Goal: Use online tool/utility: Utilize a website feature to perform a specific function

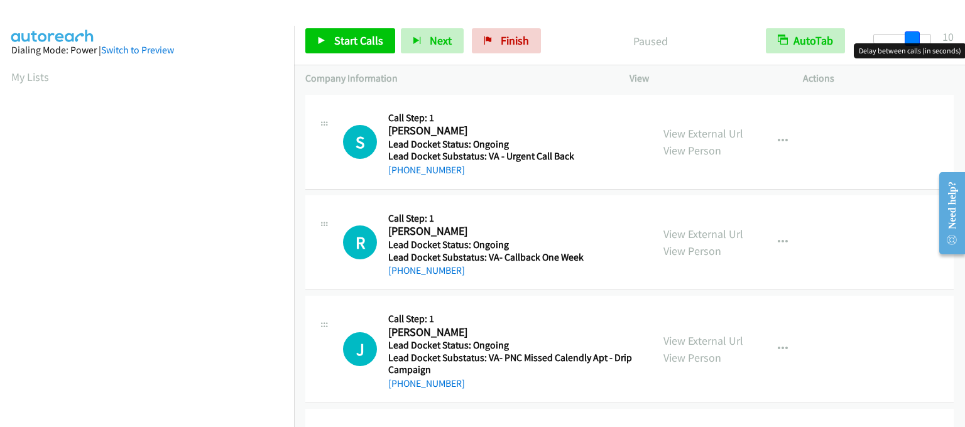
drag, startPoint x: 876, startPoint y: 40, endPoint x: 912, endPoint y: 48, distance: 37.5
click at [912, 48] on body "Start Calls Pause Next Finish Paused AutoTab AutoTab 10 Company Information Inf…" at bounding box center [482, 30] width 965 height 60
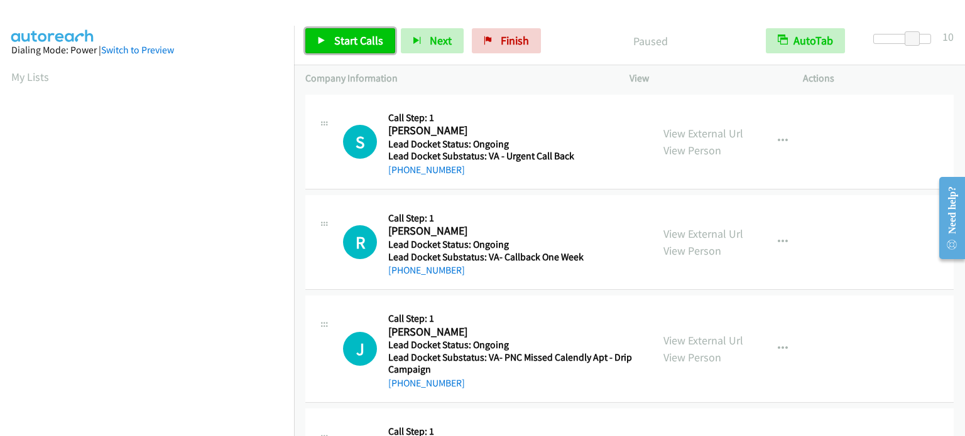
click at [338, 43] on span "Start Calls" at bounding box center [358, 40] width 49 height 14
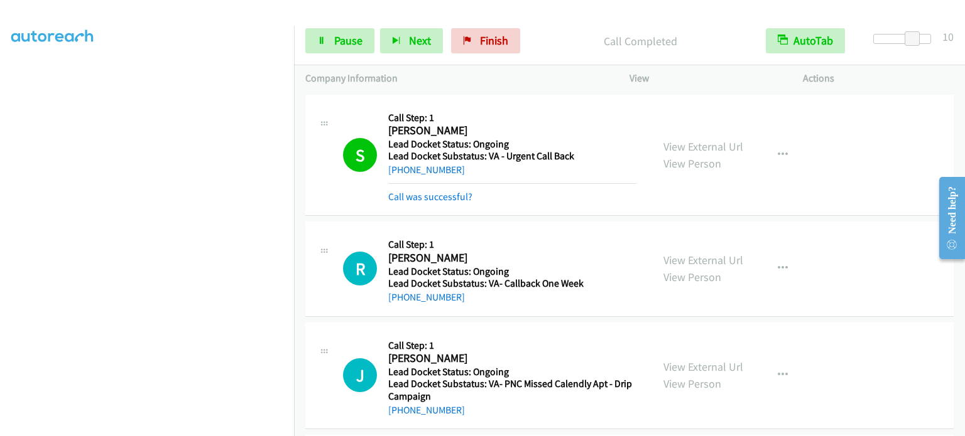
scroll to position [268, 0]
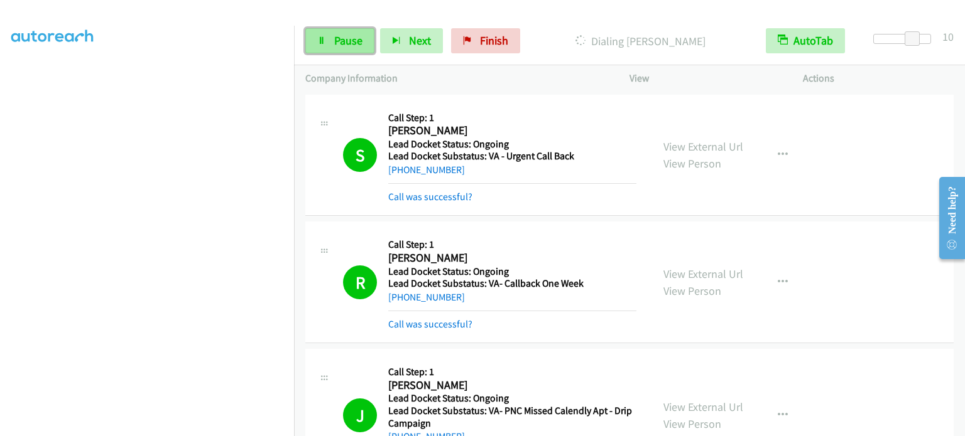
click at [348, 42] on span "Pause" at bounding box center [348, 40] width 28 height 14
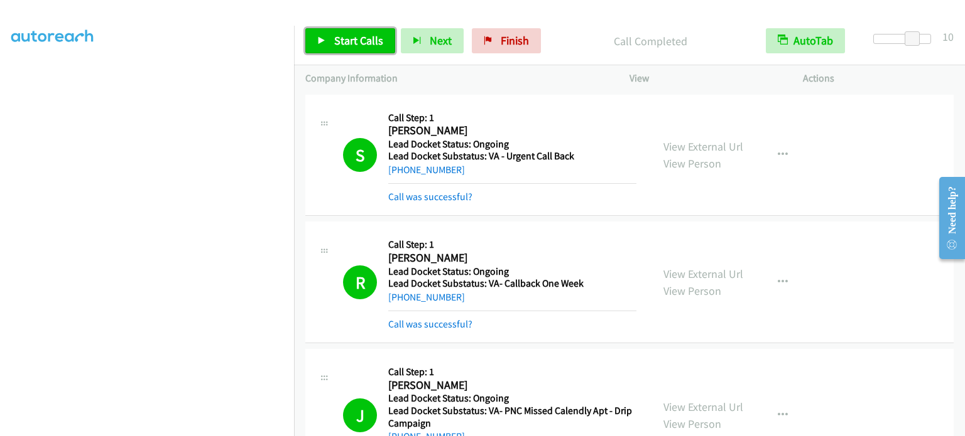
click at [351, 38] on span "Start Calls" at bounding box center [358, 40] width 49 height 14
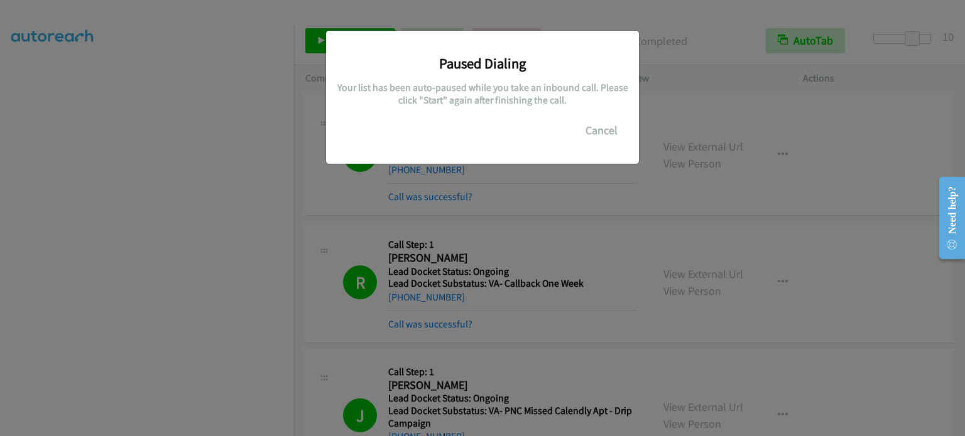
click at [350, 206] on div "Paused Dialing Your list has been auto-paused while you take an inbound call. P…" at bounding box center [482, 223] width 965 height 425
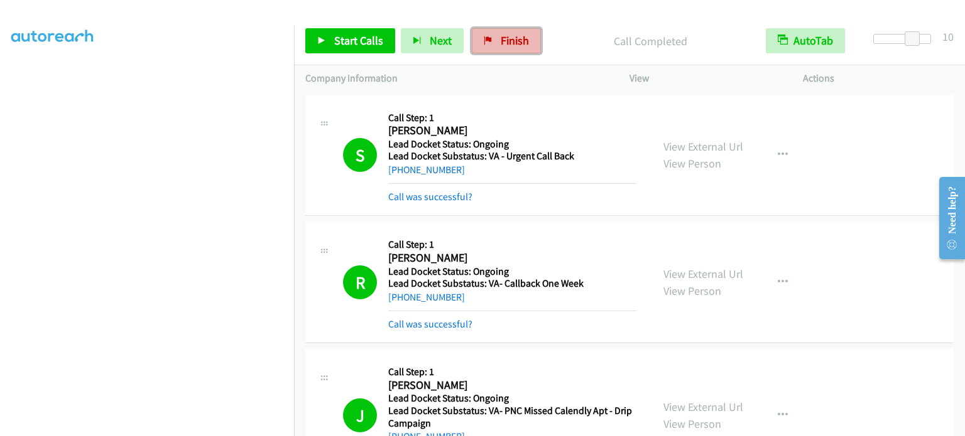
click at [484, 40] on icon at bounding box center [488, 41] width 9 height 9
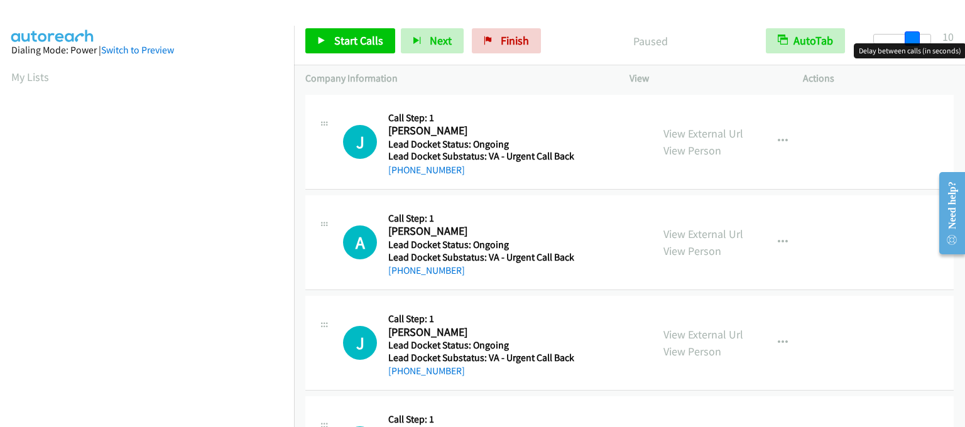
drag, startPoint x: 882, startPoint y: 40, endPoint x: 919, endPoint y: 41, distance: 37.1
click at [919, 41] on div at bounding box center [902, 39] width 58 height 10
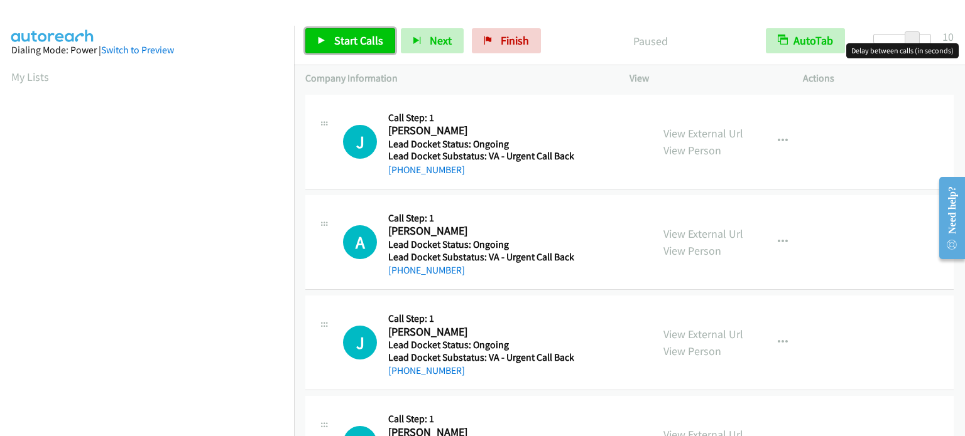
click at [327, 36] on link "Start Calls" at bounding box center [350, 40] width 90 height 25
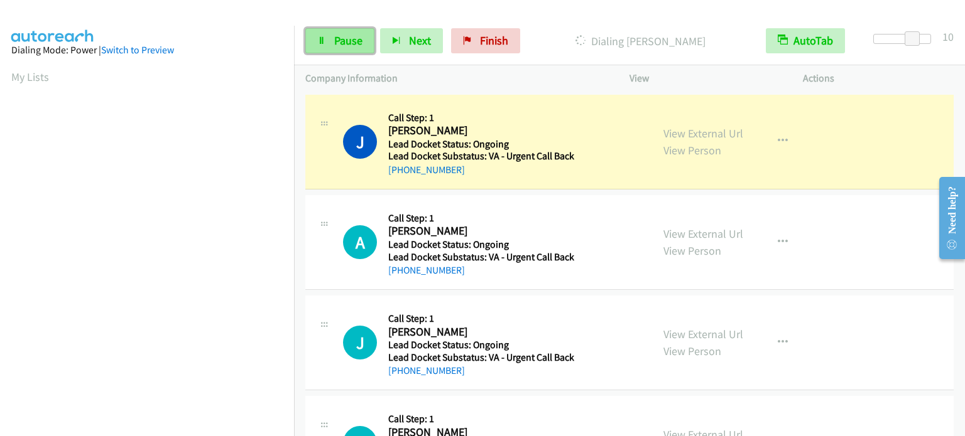
click at [351, 45] on span "Pause" at bounding box center [348, 40] width 28 height 14
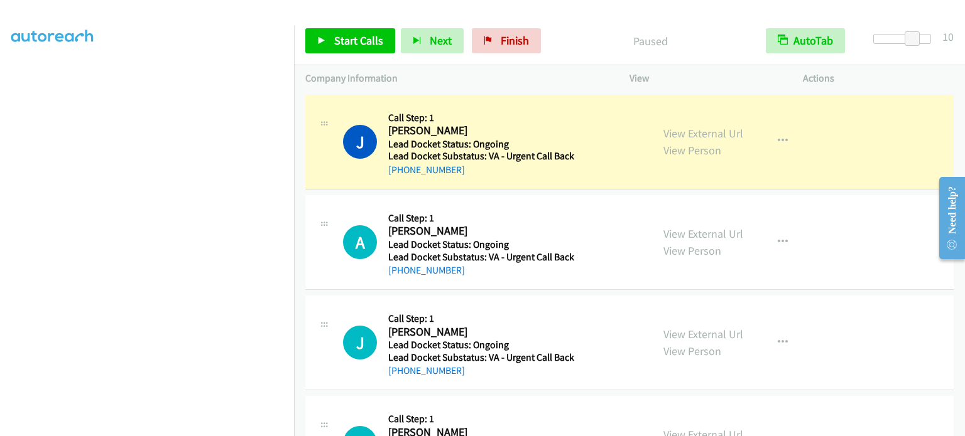
scroll to position [268, 0]
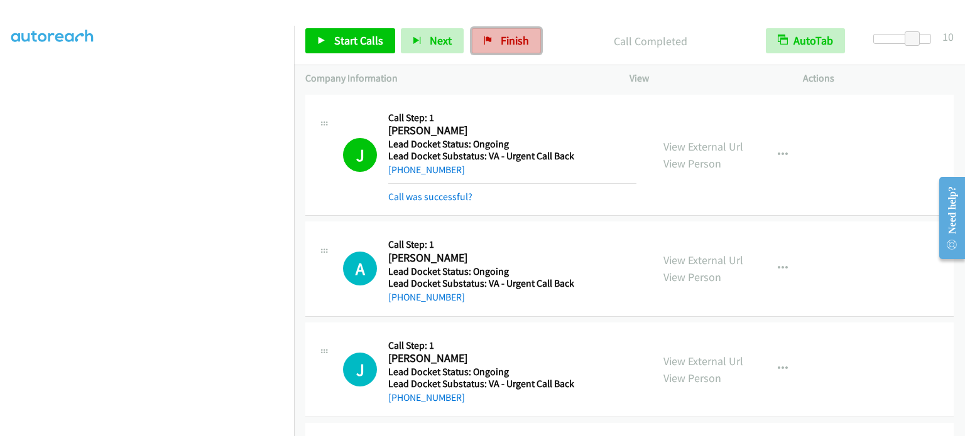
click at [504, 39] on span "Finish" at bounding box center [514, 40] width 28 height 14
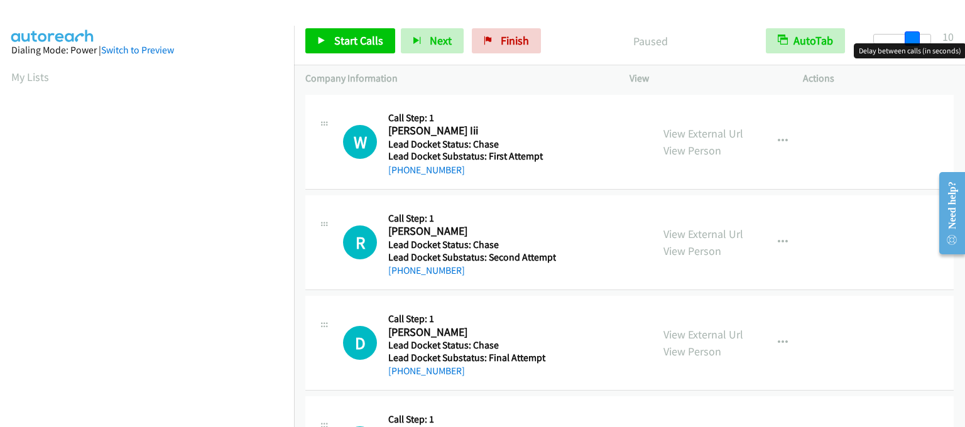
drag, startPoint x: 879, startPoint y: 45, endPoint x: 918, endPoint y: 45, distance: 38.9
click at [918, 45] on body "Start Calls Pause Next Finish Paused AutoTab AutoTab 10 Company Information Inf…" at bounding box center [482, 30] width 965 height 60
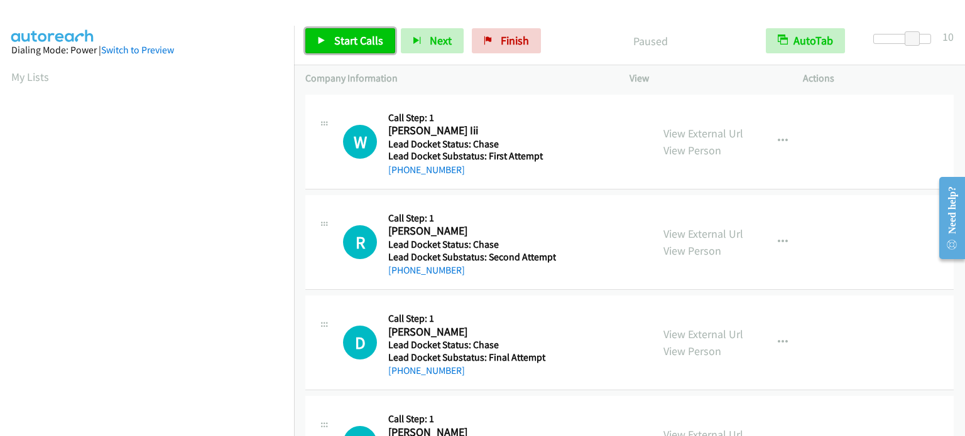
click at [358, 41] on span "Start Calls" at bounding box center [358, 40] width 49 height 14
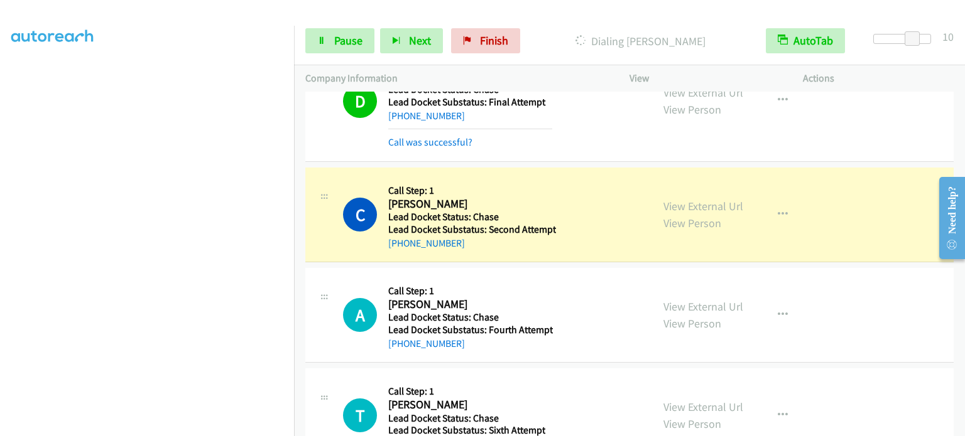
scroll to position [303, 0]
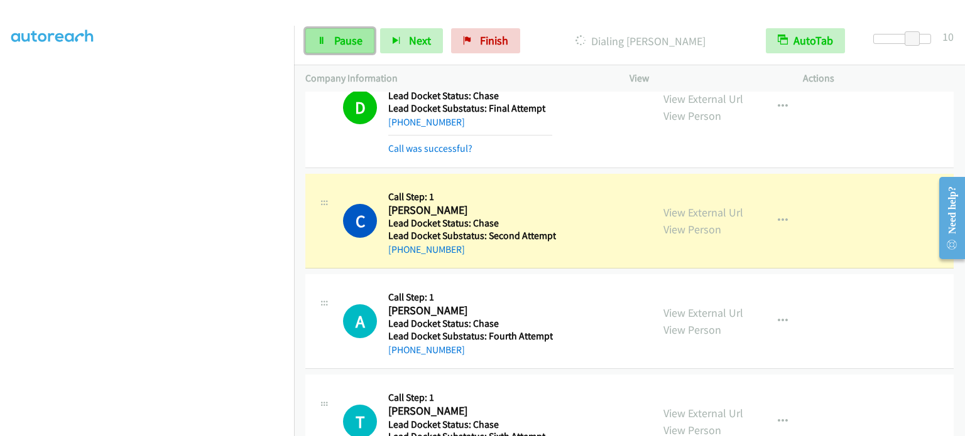
click at [335, 33] on span "Pause" at bounding box center [348, 40] width 28 height 14
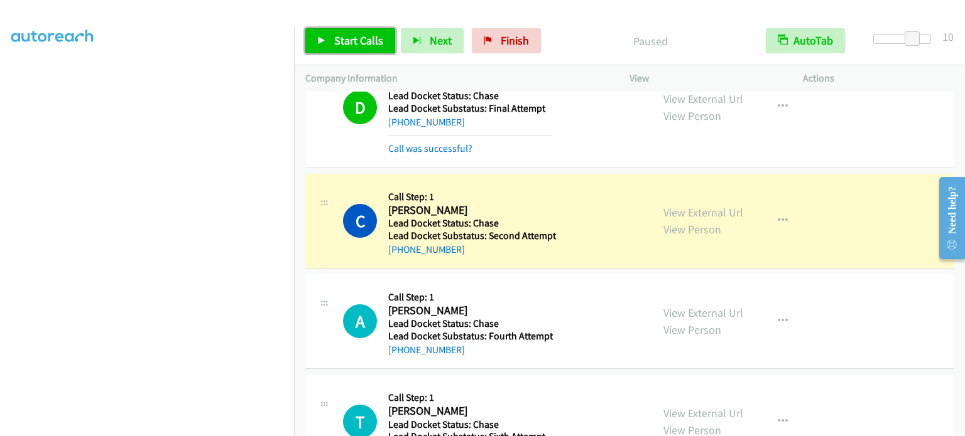
click at [361, 41] on span "Start Calls" at bounding box center [358, 40] width 49 height 14
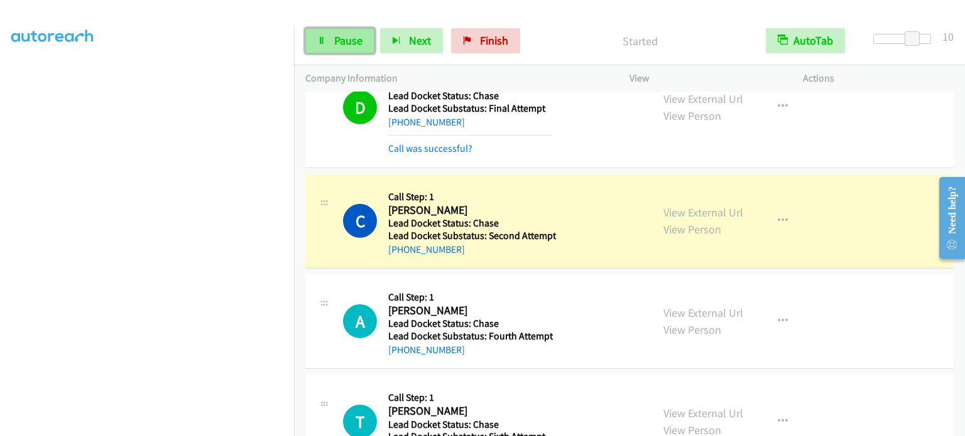
click at [339, 35] on span "Pause" at bounding box center [348, 40] width 28 height 14
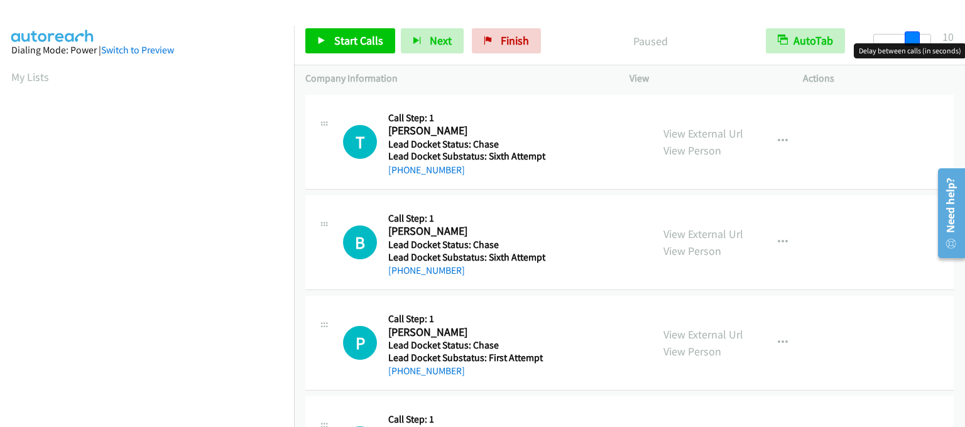
drag, startPoint x: 879, startPoint y: 36, endPoint x: 917, endPoint y: 36, distance: 38.3
click at [917, 36] on span at bounding box center [911, 38] width 15 height 15
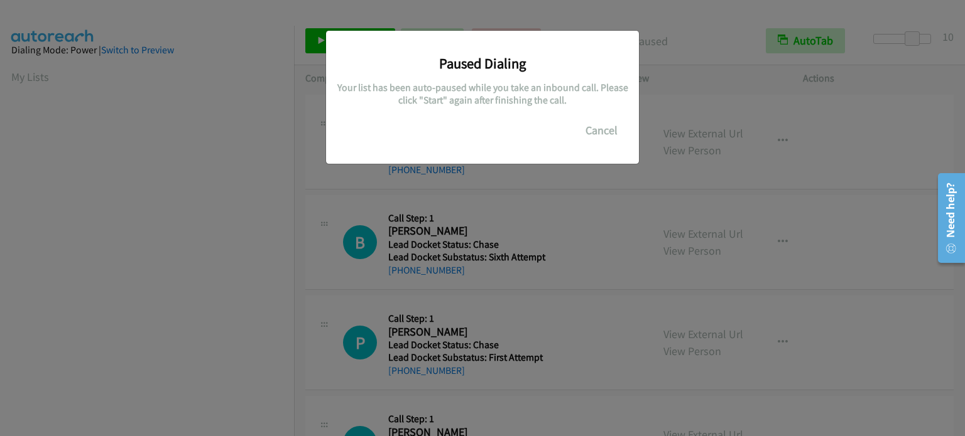
scroll to position [268, 0]
click at [102, 232] on div "Paused Dialing Your list has been auto-paused while you take an inbound call. P…" at bounding box center [482, 223] width 965 height 425
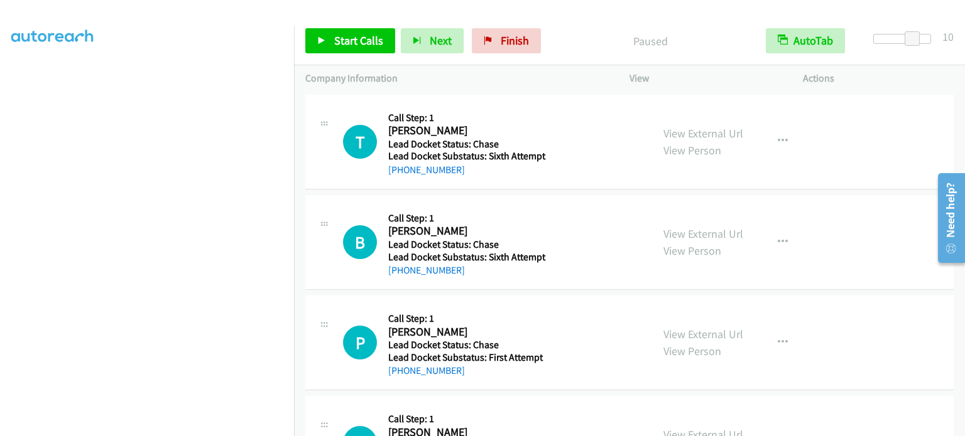
click at [480, 408] on div "Callback Scheduled Call Step: 1 [PERSON_NAME] America/Los_Angeles Lead Docket S…" at bounding box center [470, 444] width 165 height 72
click at [21, 74] on link "My Lists" at bounding box center [30, 77] width 38 height 14
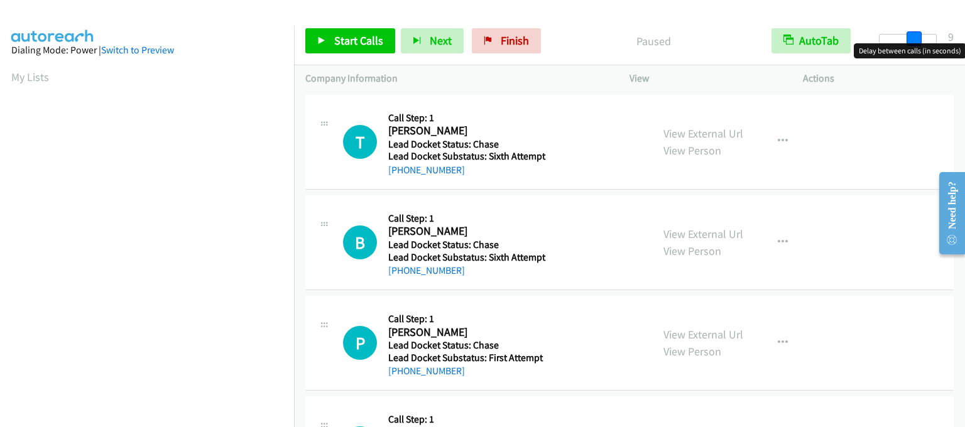
drag, startPoint x: 882, startPoint y: 32, endPoint x: 914, endPoint y: 35, distance: 32.8
click at [914, 35] on span at bounding box center [913, 38] width 15 height 15
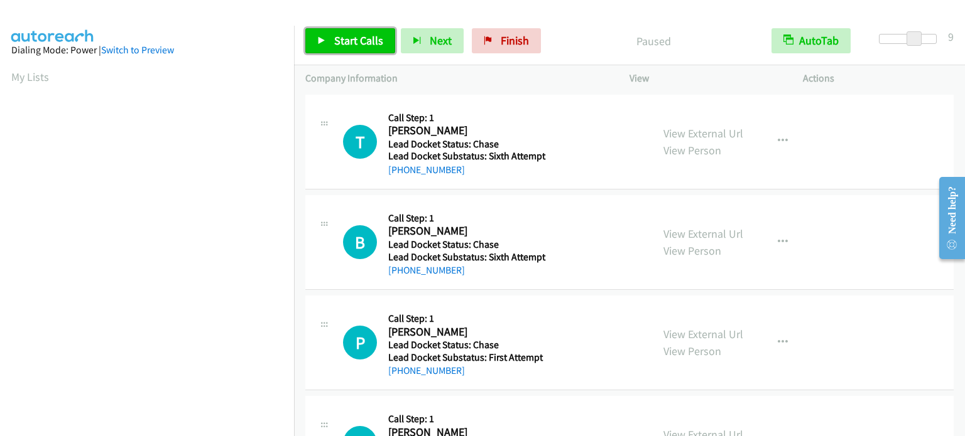
click at [372, 41] on span "Start Calls" at bounding box center [358, 40] width 49 height 14
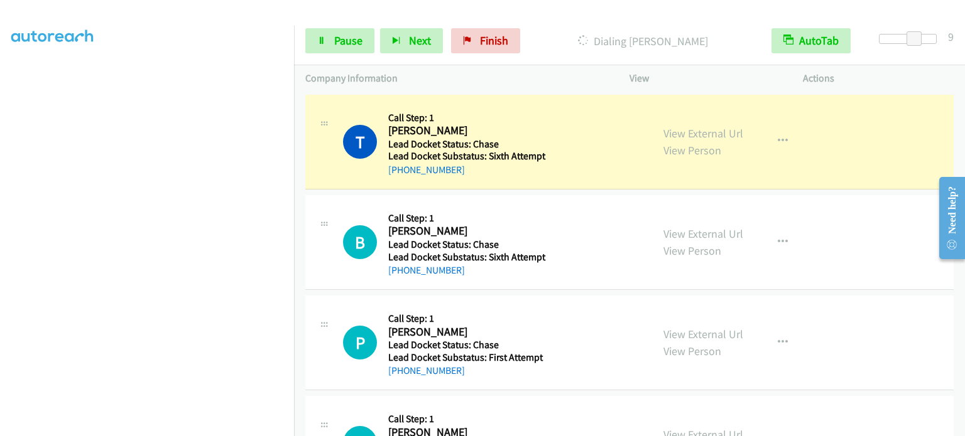
scroll to position [268, 0]
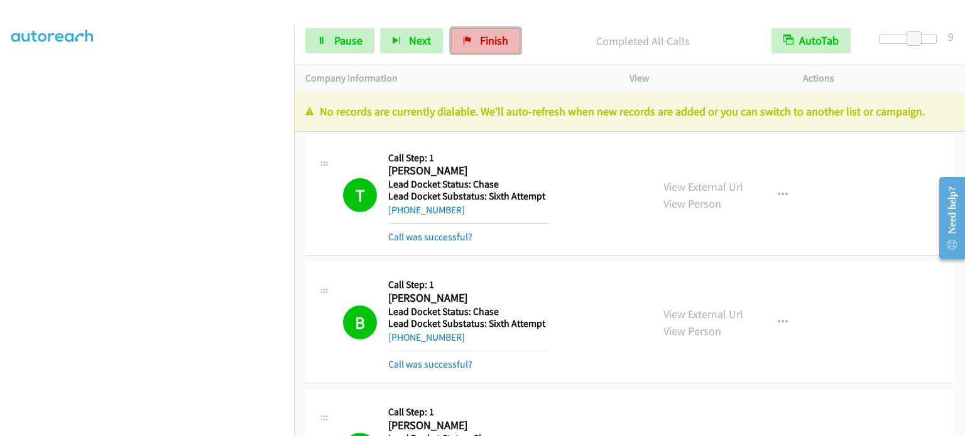
click at [495, 42] on span "Finish" at bounding box center [494, 40] width 28 height 14
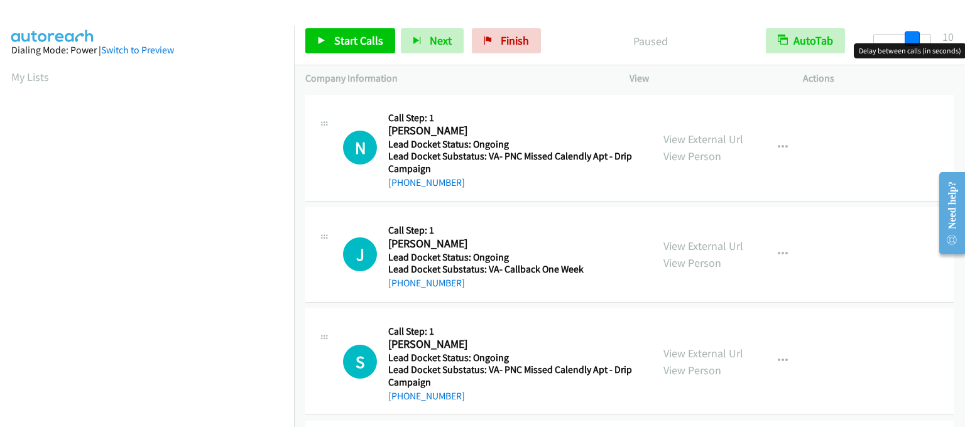
drag, startPoint x: 879, startPoint y: 38, endPoint x: 917, endPoint y: 37, distance: 37.7
click at [917, 37] on span at bounding box center [911, 38] width 15 height 15
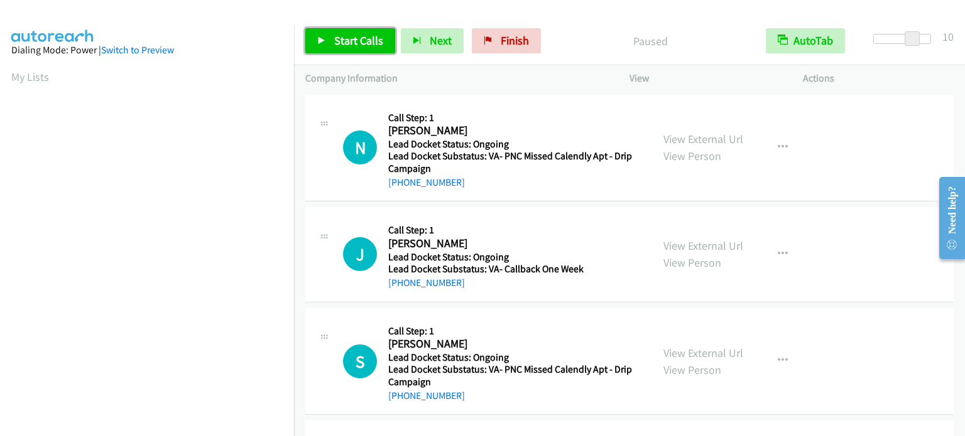
click at [362, 51] on link "Start Calls" at bounding box center [350, 40] width 90 height 25
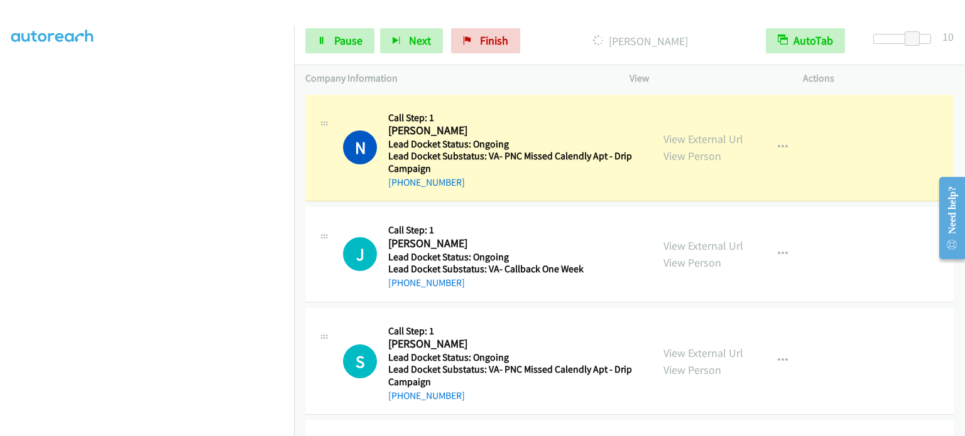
scroll to position [268, 0]
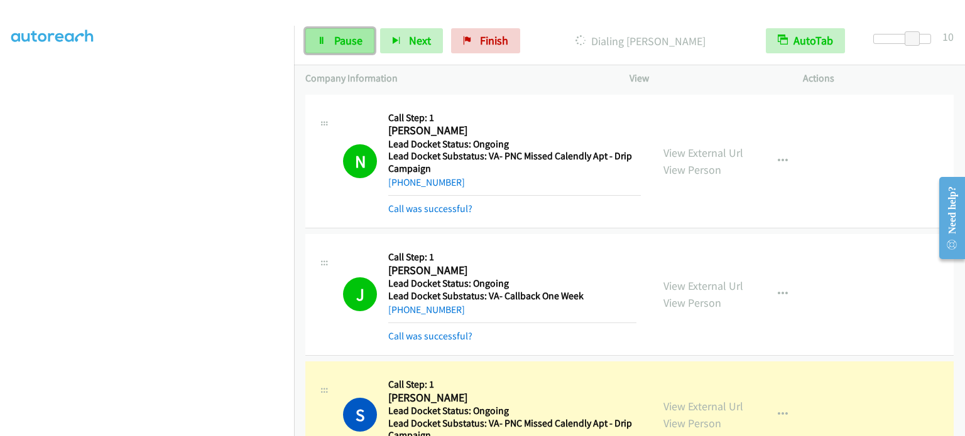
click at [330, 46] on link "Pause" at bounding box center [339, 40] width 69 height 25
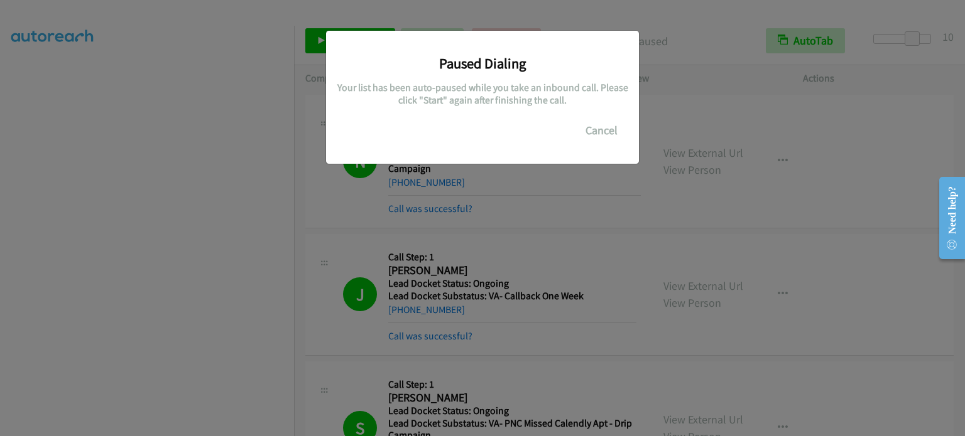
click at [80, 279] on div "Paused Dialing Your list has been auto-paused while you take an inbound call. P…" at bounding box center [482, 223] width 965 height 425
click at [116, 218] on div "Paused Dialing Your list has been auto-paused while you take an inbound call. P…" at bounding box center [482, 223] width 965 height 425
click at [117, 80] on div "Paused Dialing Your list has been auto-paused while you take an inbound call. P…" at bounding box center [482, 223] width 965 height 425
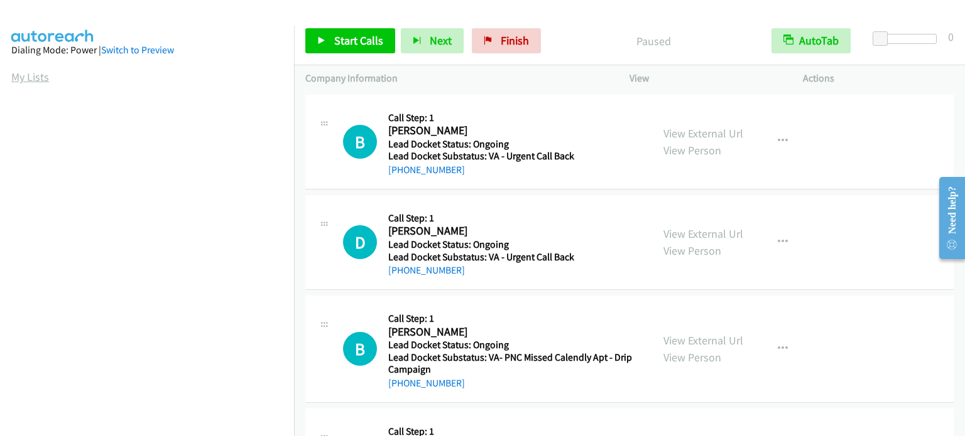
click at [26, 76] on link "My Lists" at bounding box center [30, 77] width 38 height 14
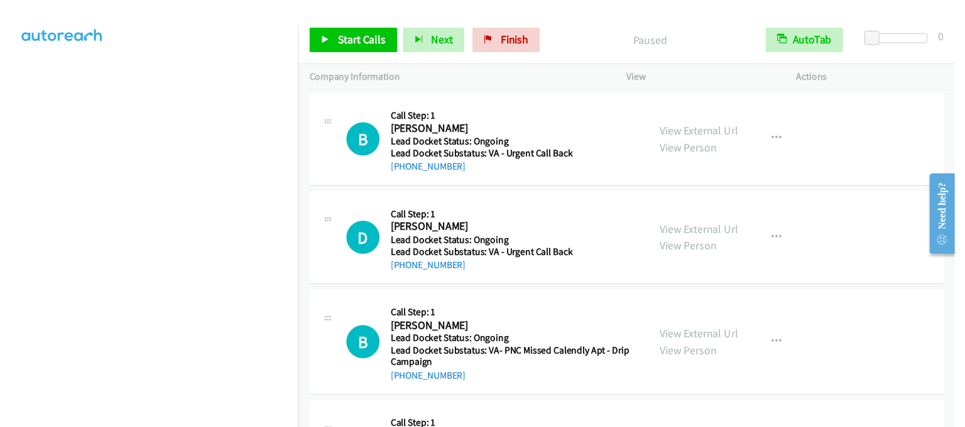
scroll to position [126, 0]
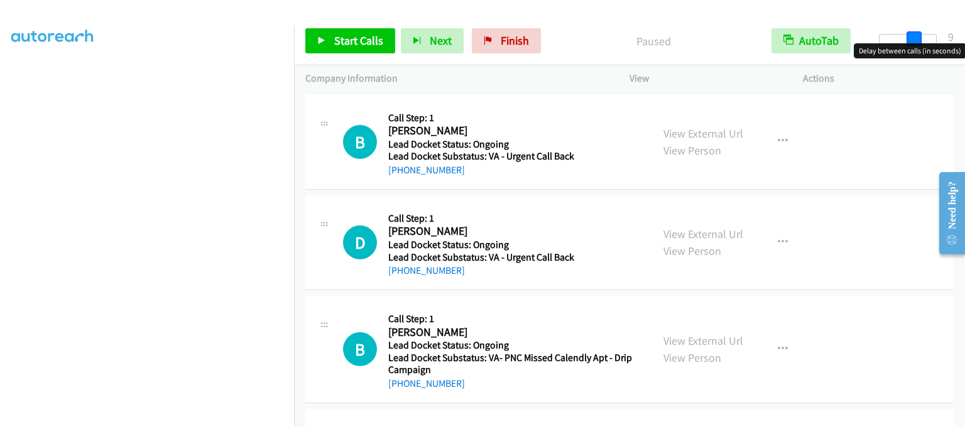
drag, startPoint x: 881, startPoint y: 35, endPoint x: 916, endPoint y: 39, distance: 34.8
click at [916, 39] on span at bounding box center [913, 38] width 15 height 15
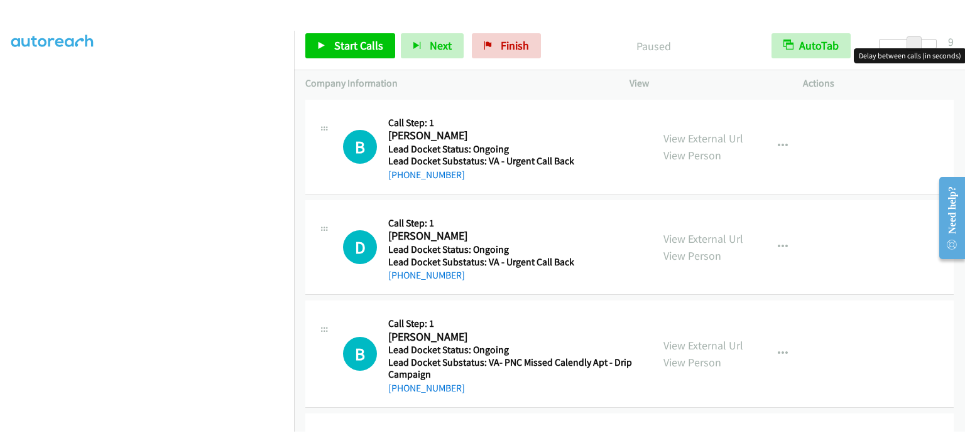
scroll to position [0, 0]
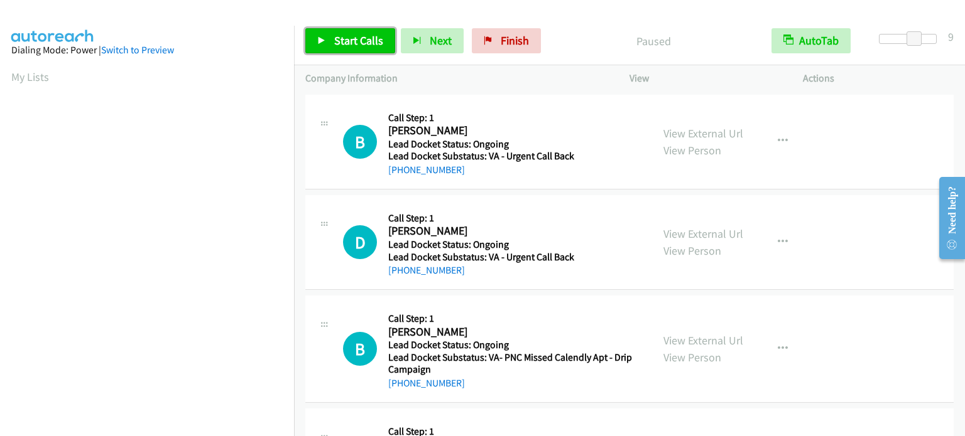
click at [334, 40] on span "Start Calls" at bounding box center [358, 40] width 49 height 14
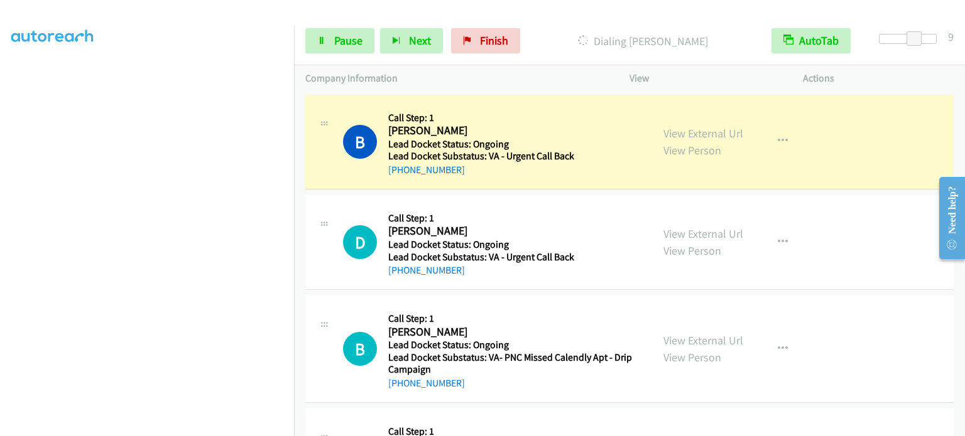
scroll to position [268, 0]
